Goal: Task Accomplishment & Management: Use online tool/utility

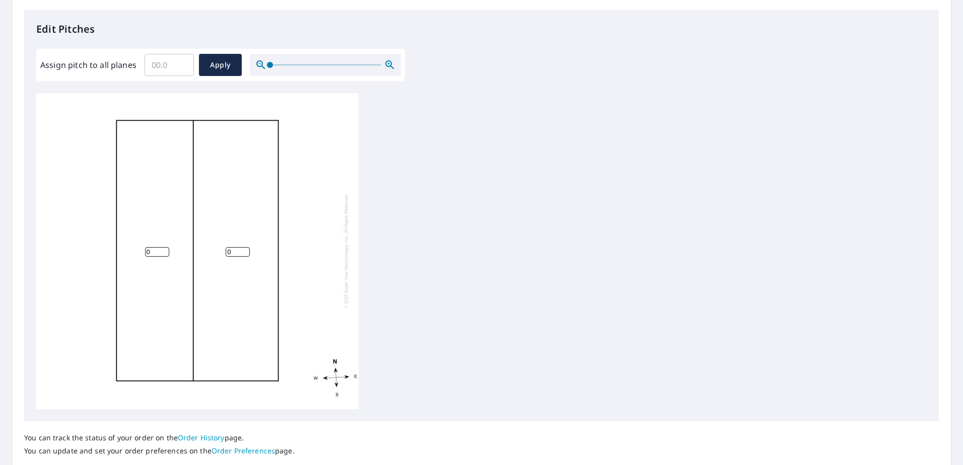
scroll to position [201, 0]
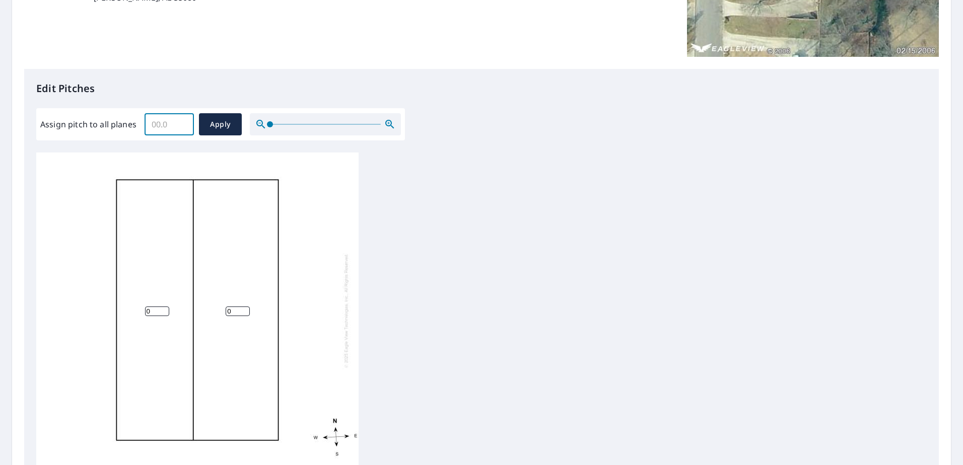
click at [174, 127] on input "Assign pitch to all planes" at bounding box center [169, 124] width 49 height 28
type input "4"
click at [216, 125] on span "Apply" at bounding box center [220, 124] width 27 height 13
type input "4"
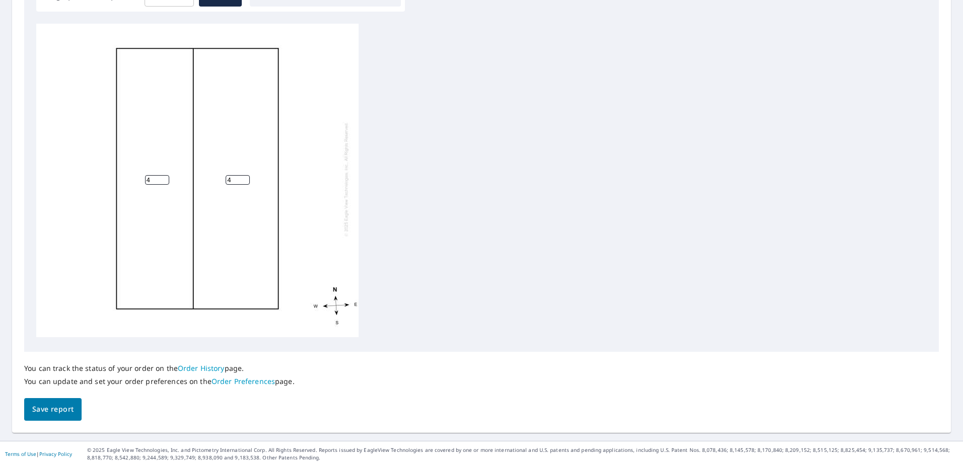
scroll to position [332, 0]
click at [41, 404] on span "Save report" at bounding box center [52, 408] width 41 height 13
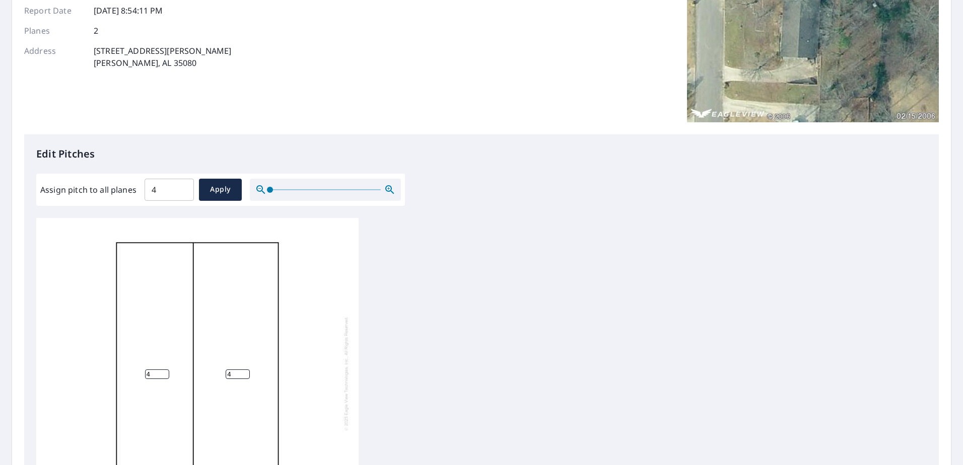
scroll to position [0, 0]
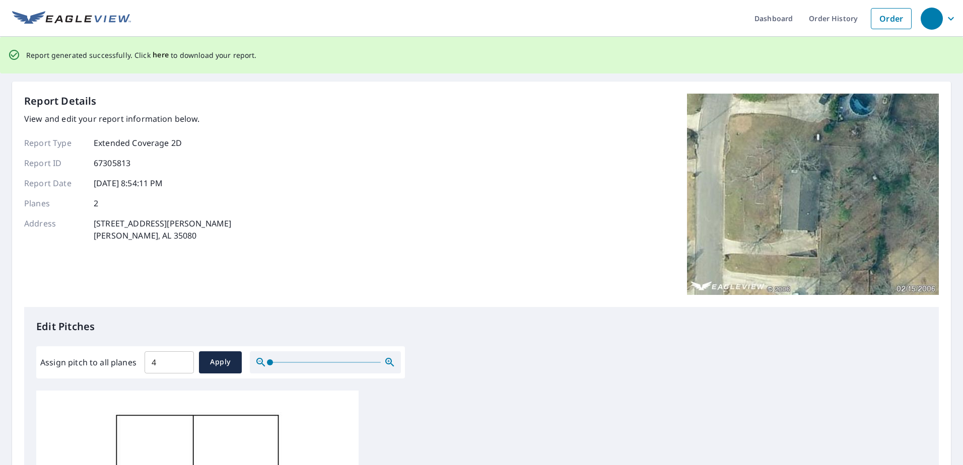
click at [154, 50] on span "here" at bounding box center [161, 55] width 17 height 13
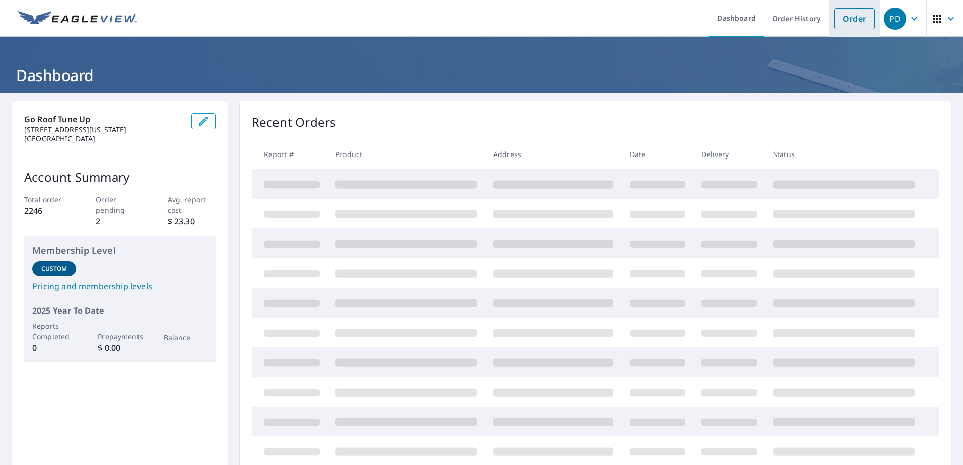
click at [840, 19] on link "Order" at bounding box center [854, 18] width 41 height 21
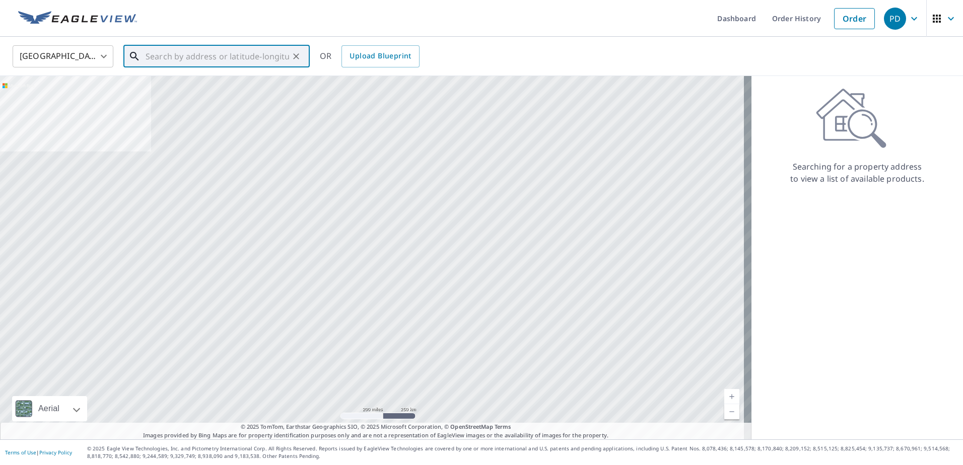
paste input "[STREET_ADDRESS]"
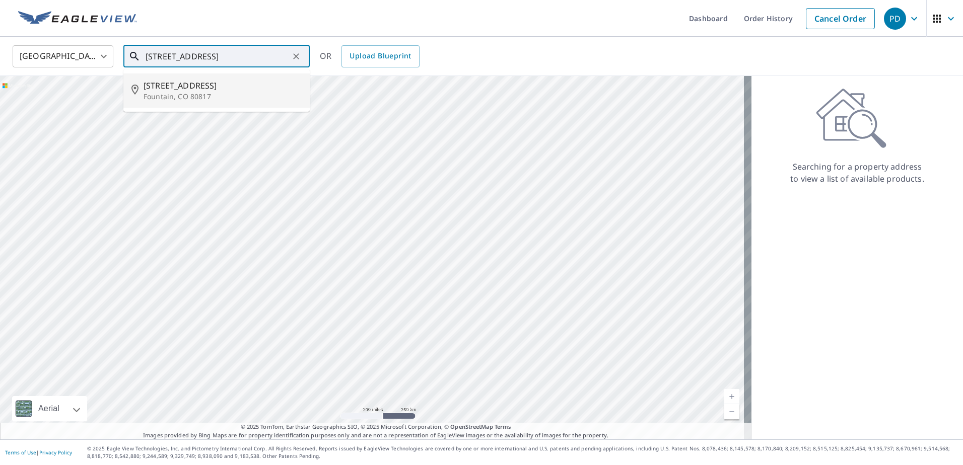
click at [175, 101] on p "Fountain, CO 80817" at bounding box center [223, 97] width 158 height 10
type input "[STREET_ADDRESS][PERSON_NAME]"
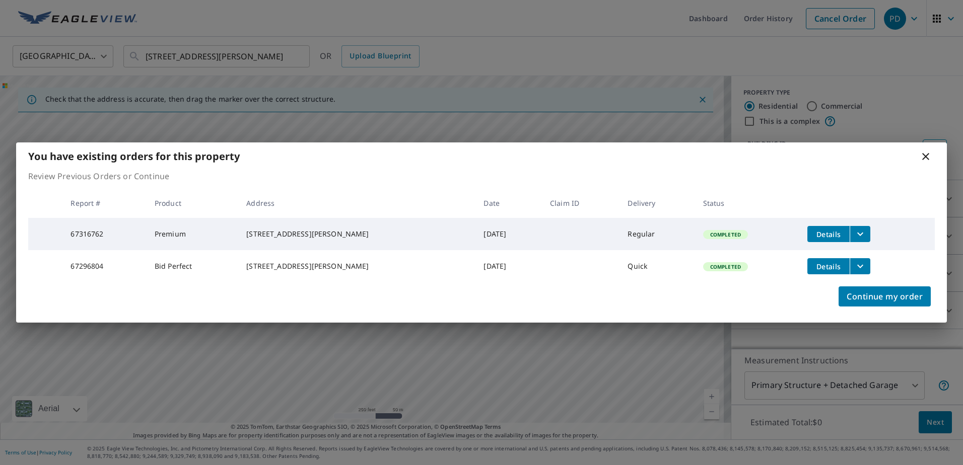
click at [854, 231] on icon "filesDropdownBtn-67316762" at bounding box center [860, 234] width 12 height 12
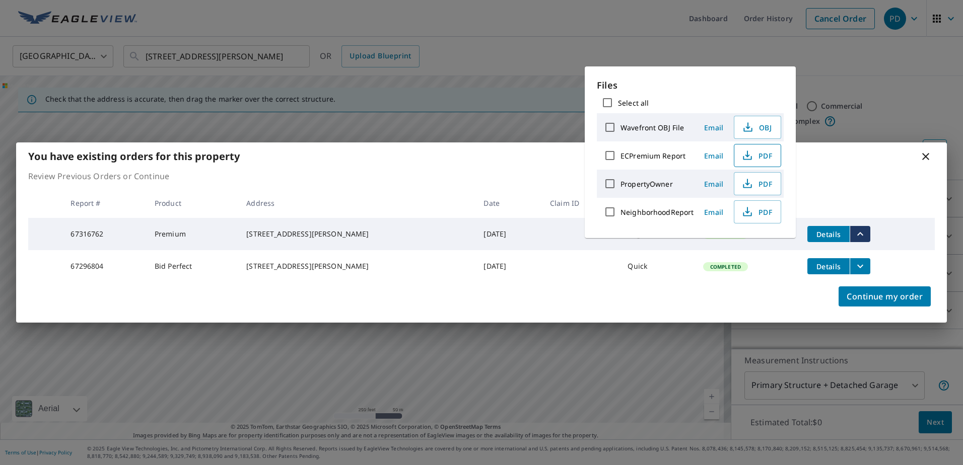
click at [749, 151] on icon "button" at bounding box center [747, 156] width 12 height 12
